Goal: Task Accomplishment & Management: Manage account settings

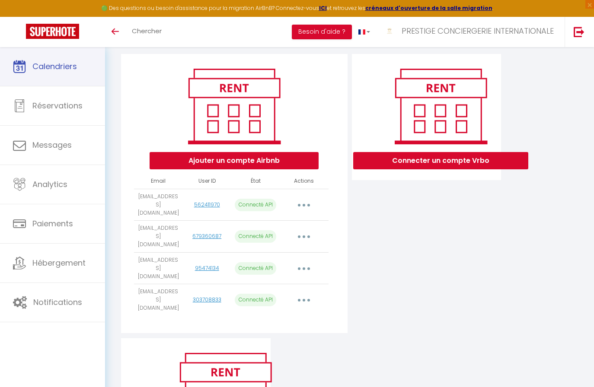
scroll to position [87, 0]
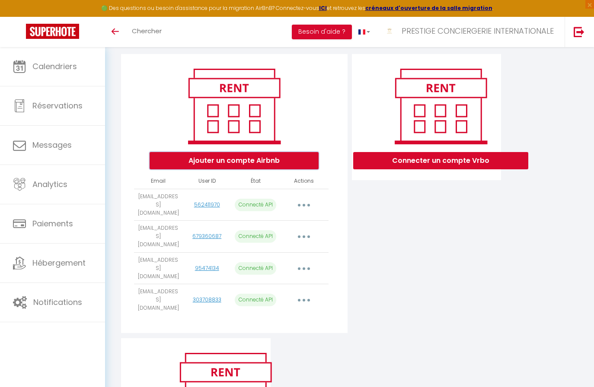
click at [245, 159] on button "Ajouter un compte Airbnb" at bounding box center [233, 160] width 169 height 17
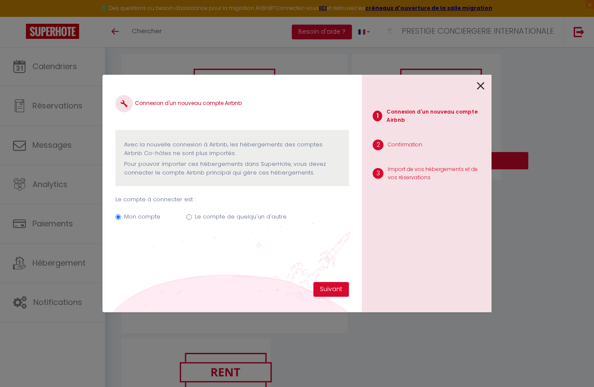
click at [187, 219] on input "Le compte de quelqu'un d'autre" at bounding box center [189, 217] width 6 height 6
radio input "true"
radio input "false"
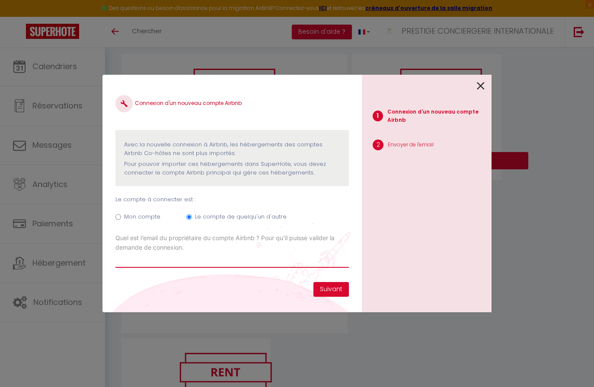
click at [295, 258] on input "Email connexion Airbnb" at bounding box center [231, 260] width 233 height 16
paste input "[PERSON_NAME][EMAIL_ADDRESS][DOMAIN_NAME]"
type input "[PERSON_NAME][EMAIL_ADDRESS][DOMAIN_NAME]"
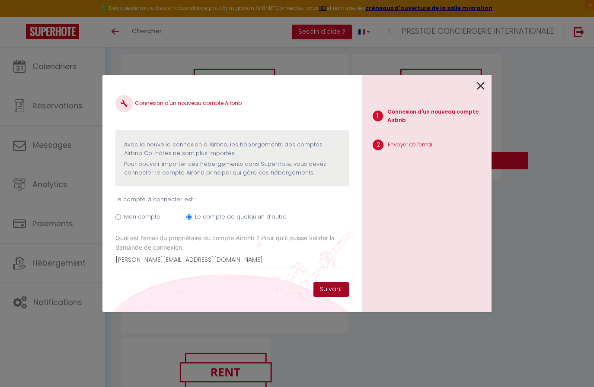
click at [341, 293] on button "Suivant" at bounding box center [330, 289] width 35 height 15
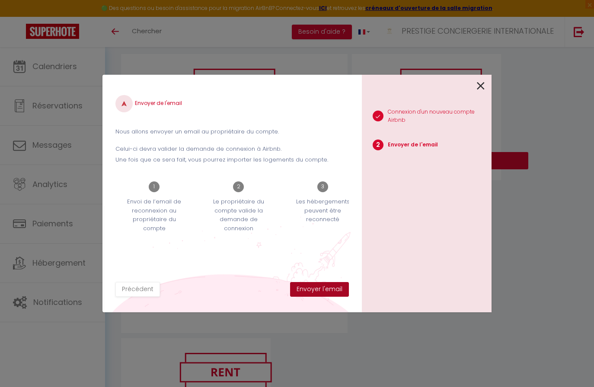
click at [340, 292] on button "Envoyer l'email" at bounding box center [319, 289] width 59 height 15
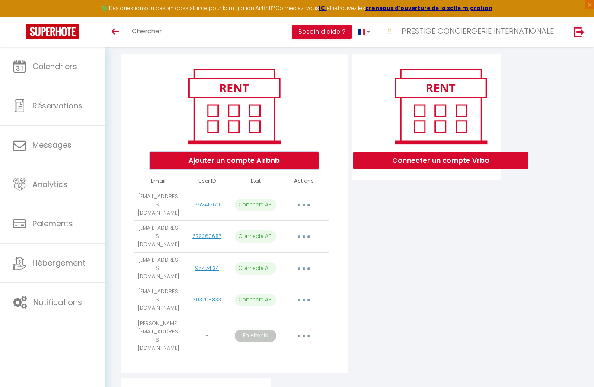
click at [269, 159] on button "Ajouter un compte Airbnb" at bounding box center [233, 160] width 169 height 17
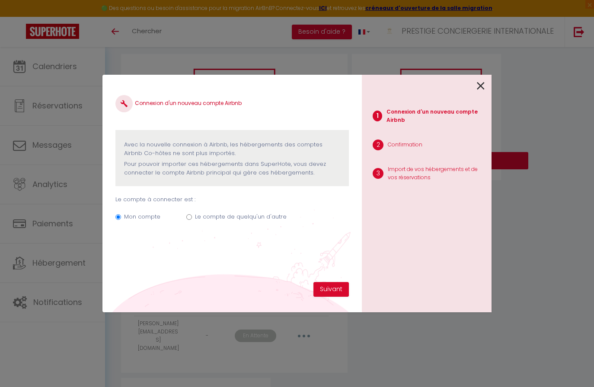
click at [189, 216] on input "Le compte de quelqu'un d'autre" at bounding box center [189, 217] width 6 height 6
radio input "true"
radio input "false"
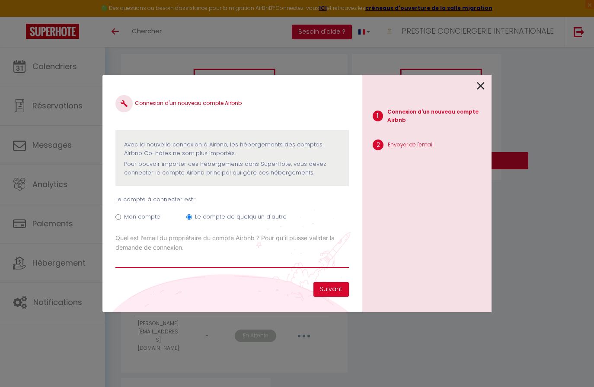
click at [315, 261] on input "Email connexion Airbnb" at bounding box center [231, 260] width 233 height 16
paste input "[EMAIL_ADDRESS][DOMAIN_NAME]"
type input "[EMAIL_ADDRESS][DOMAIN_NAME]"
click at [336, 285] on button "Suivant" at bounding box center [330, 289] width 35 height 15
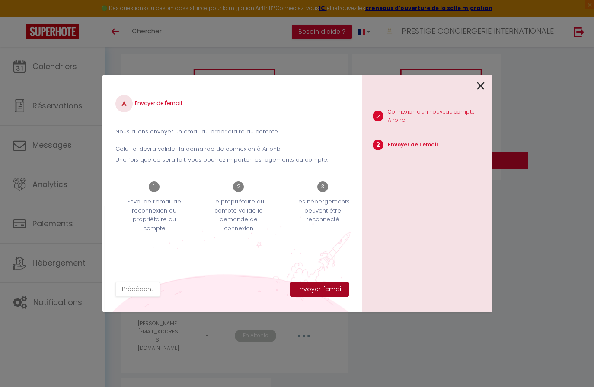
click at [336, 287] on button "Envoyer l'email" at bounding box center [319, 289] width 59 height 15
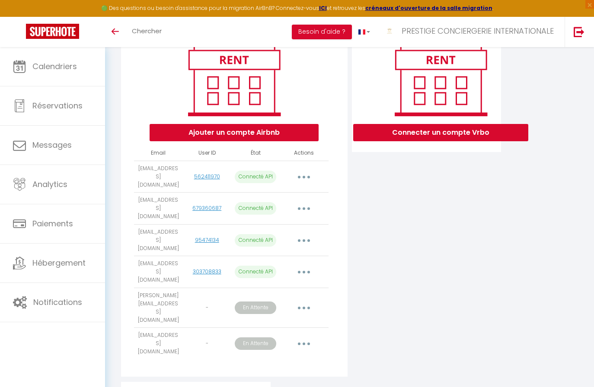
scroll to position [79, 0]
